Goal: Task Accomplishment & Management: Manage account settings

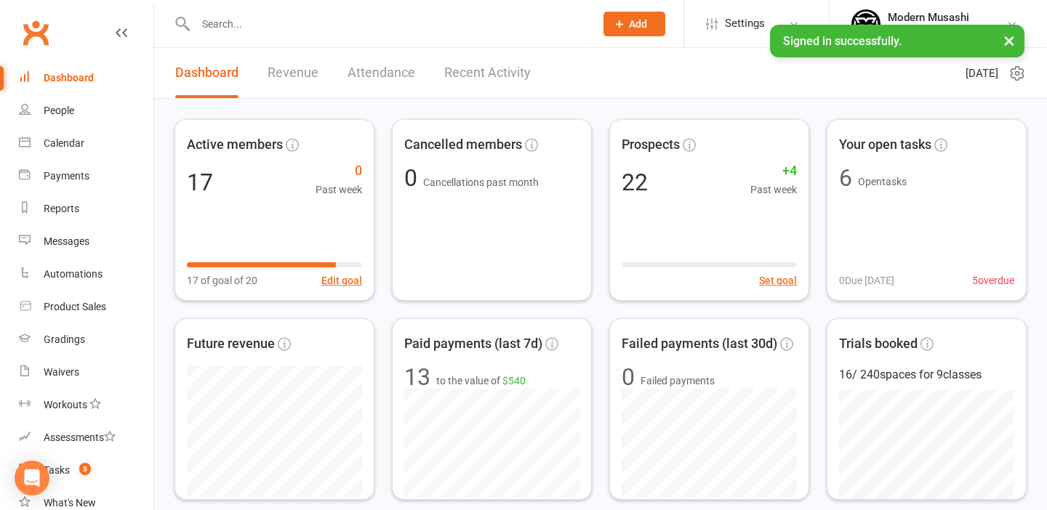
click at [1009, 34] on button "×" at bounding box center [1009, 40] width 26 height 31
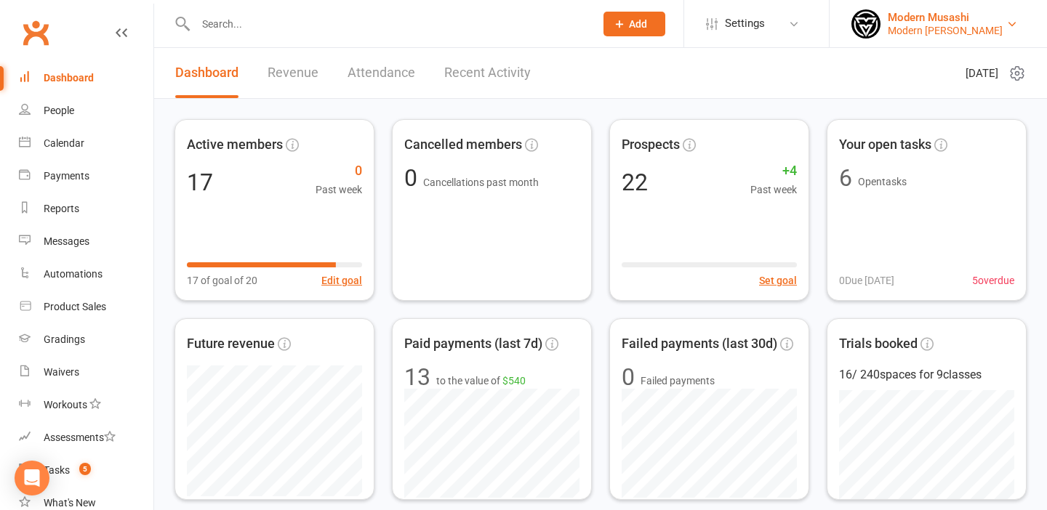
click at [951, 25] on div "Modern Musashi Thirroul" at bounding box center [945, 30] width 115 height 13
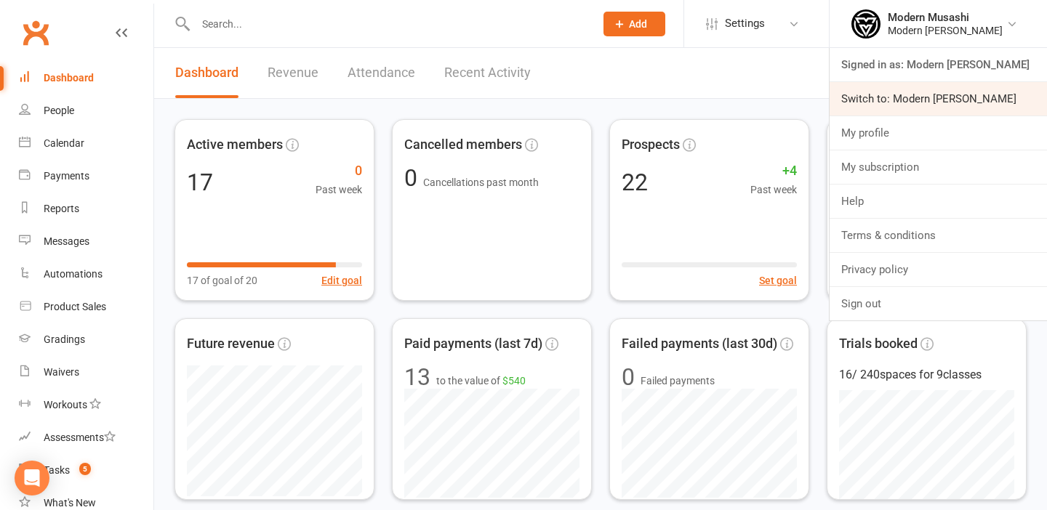
click at [932, 94] on link "Switch to: Modern Musashi Wollongong" at bounding box center [937, 98] width 217 height 33
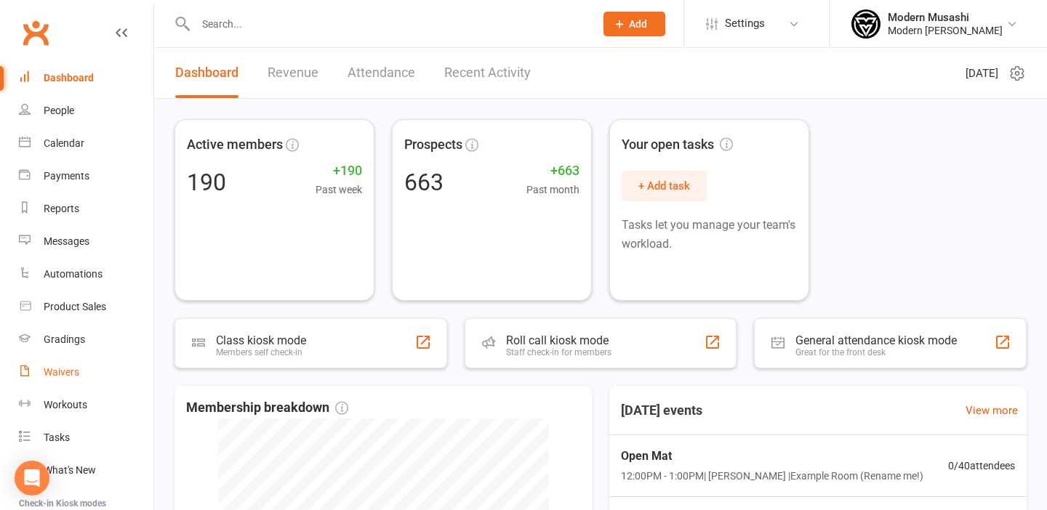
click at [60, 368] on div "Waivers" at bounding box center [62, 372] width 36 height 12
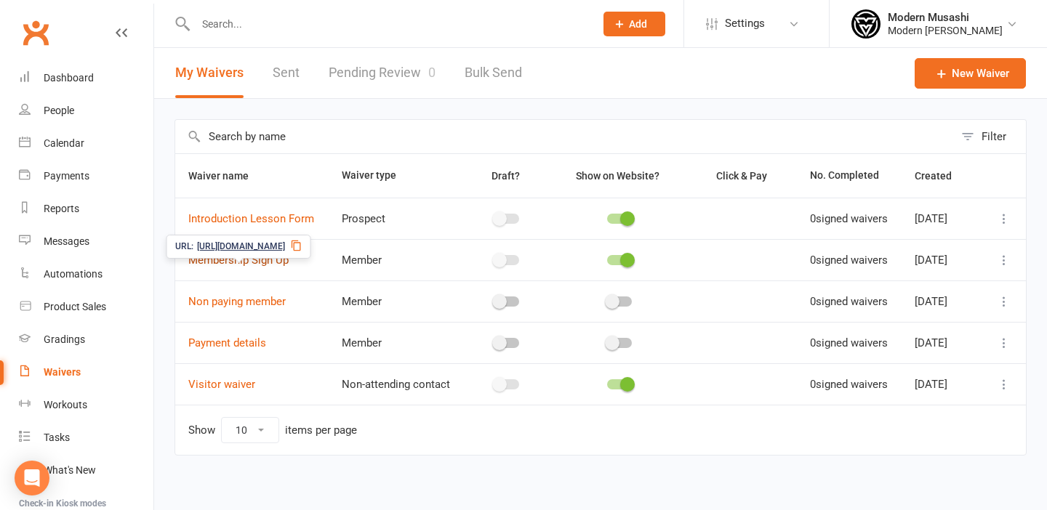
click at [275, 267] on link "Membership Sign Up" at bounding box center [238, 260] width 100 height 13
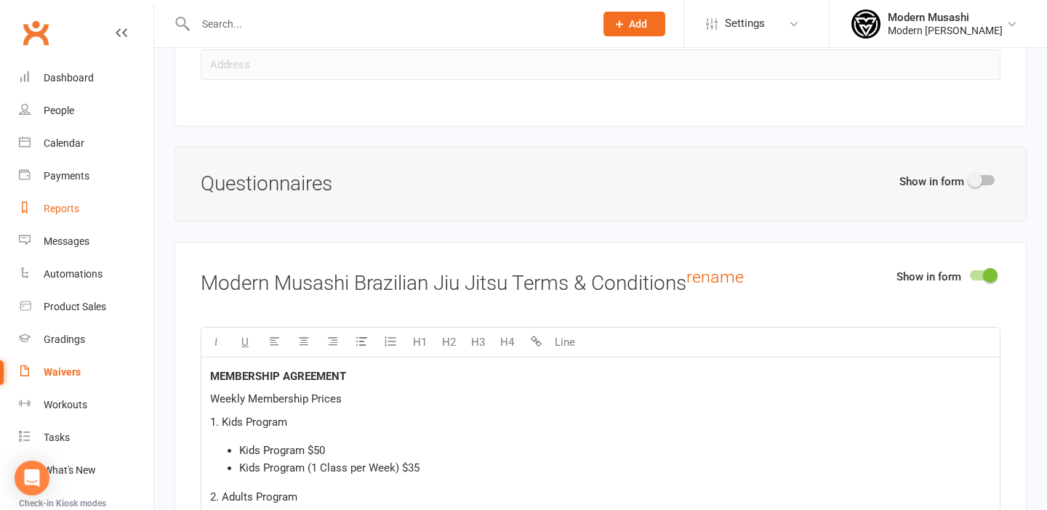
click at [61, 207] on div "Reports" at bounding box center [62, 209] width 36 height 12
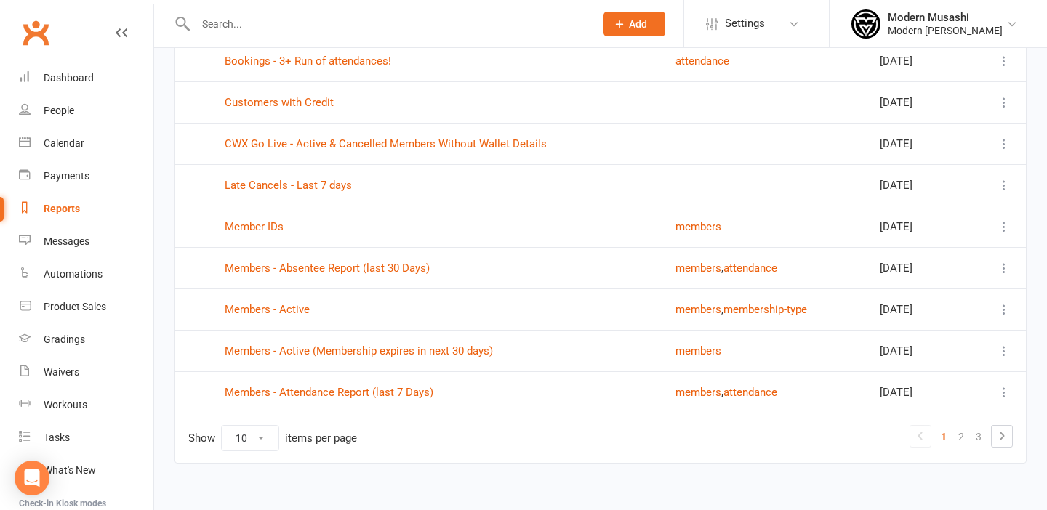
scroll to position [206, 0]
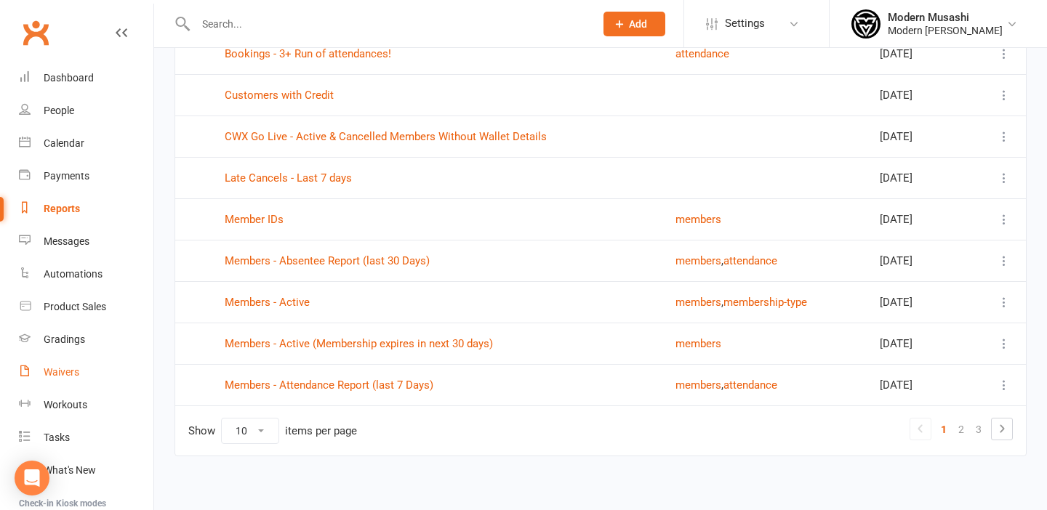
click at [64, 368] on div "Waivers" at bounding box center [62, 372] width 36 height 12
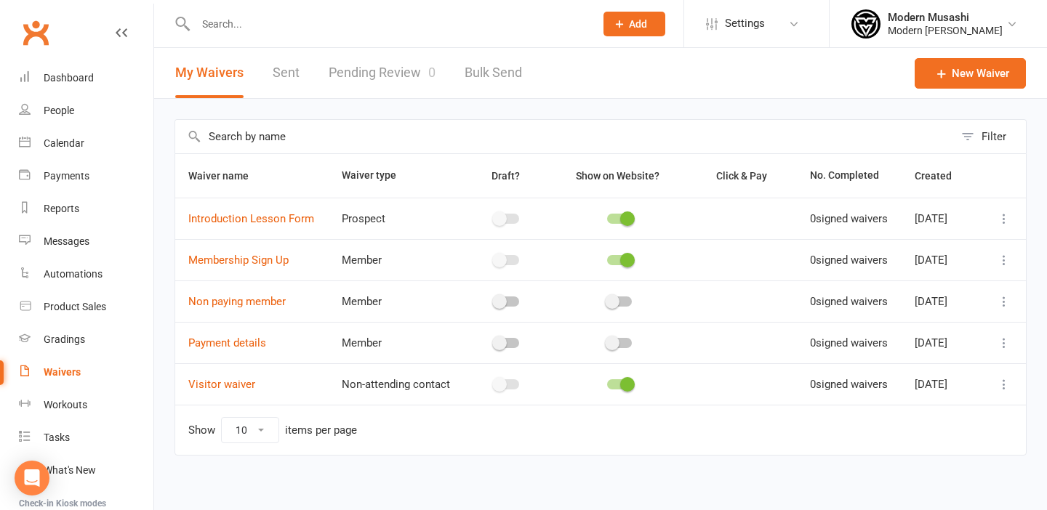
click at [1007, 268] on icon at bounding box center [1004, 260] width 15 height 15
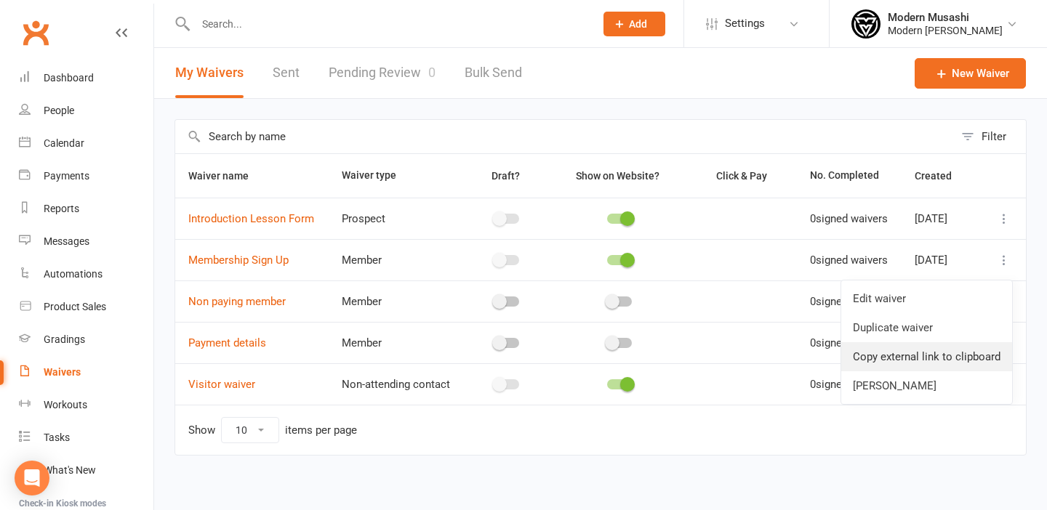
click at [912, 358] on link "Copy external link to clipboard" at bounding box center [926, 356] width 171 height 29
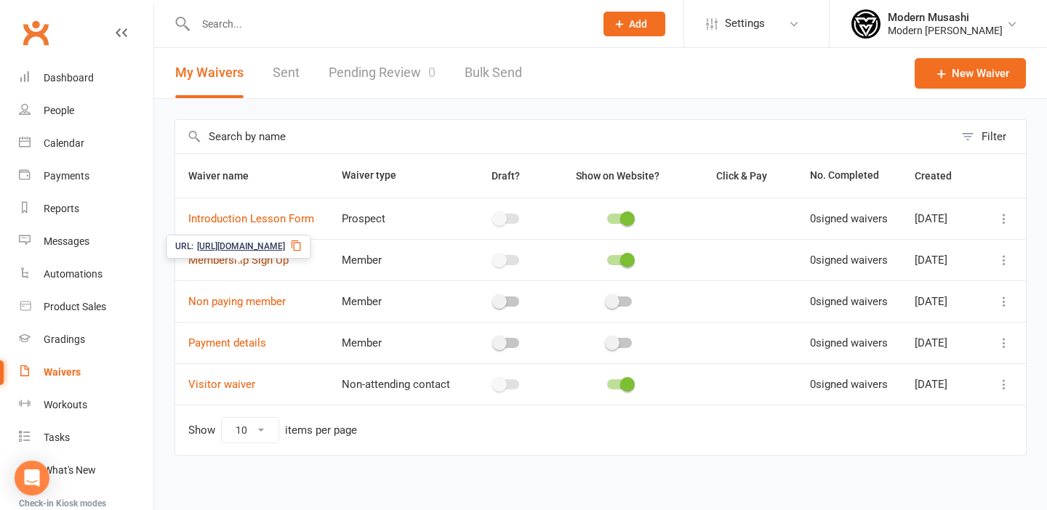
click at [226, 267] on link "Membership Sign Up" at bounding box center [238, 260] width 100 height 13
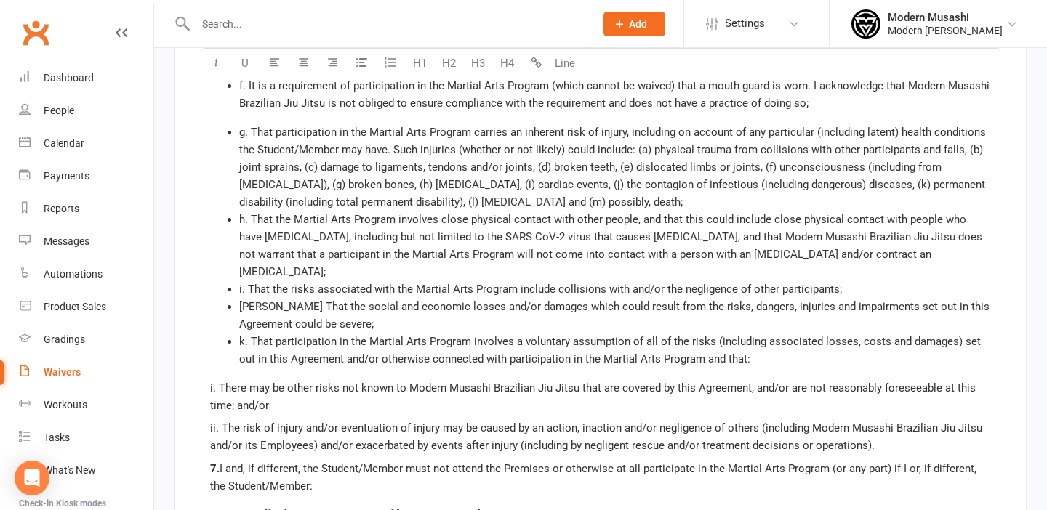
scroll to position [5048, 0]
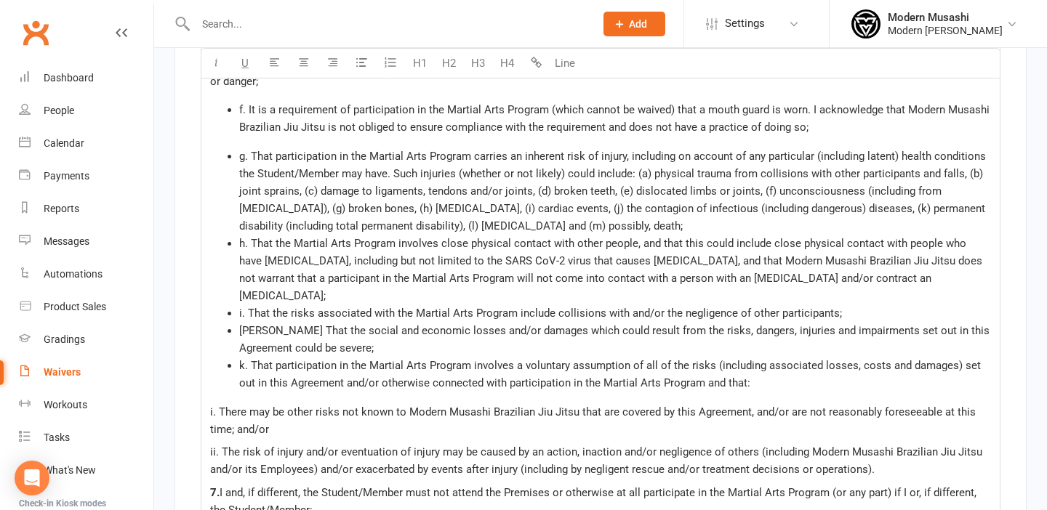
drag, startPoint x: 204, startPoint y: 144, endPoint x: 470, endPoint y: 242, distance: 282.9
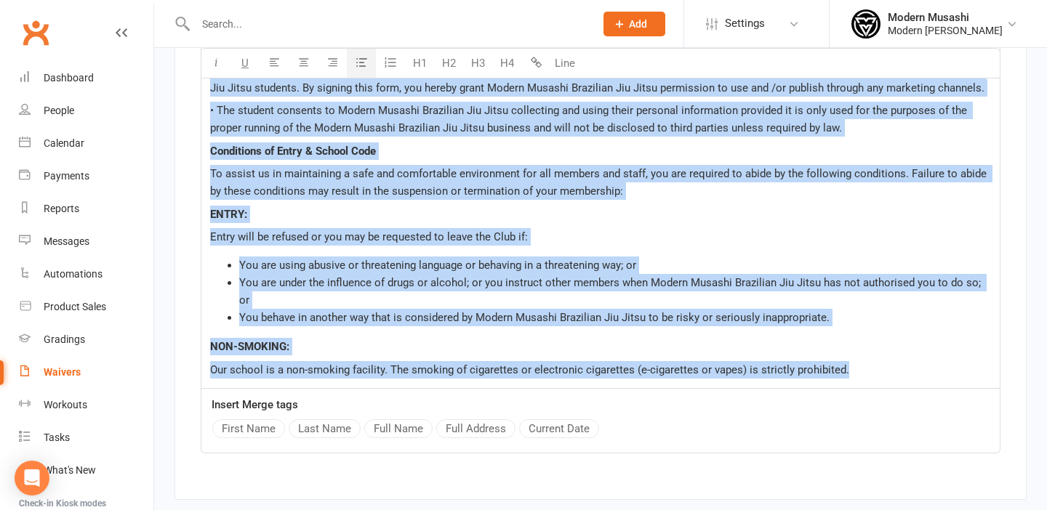
scroll to position [2869, 0]
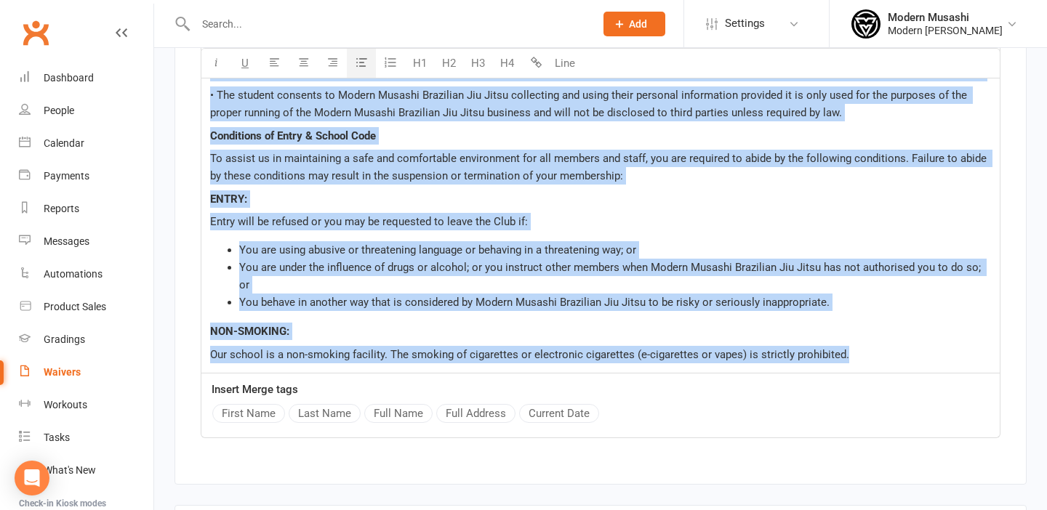
copy div "LOREMIPSUM DOLORSITA Consec Adipiscing Elitse 4. Doei Tempori Utla Etdolor $02 …"
